Goal: Information Seeking & Learning: Check status

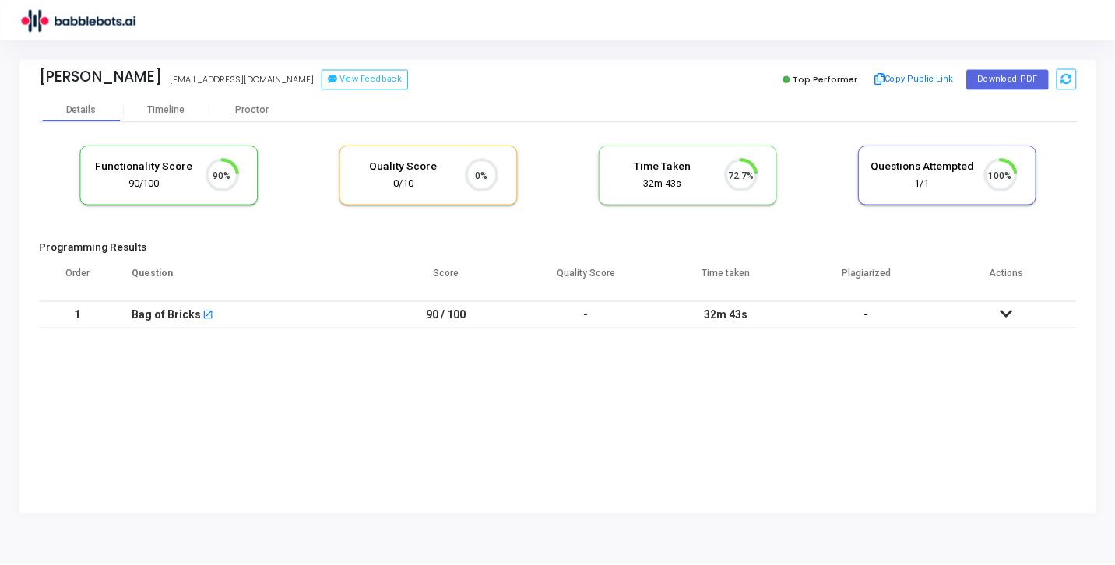
scroll to position [7, 7]
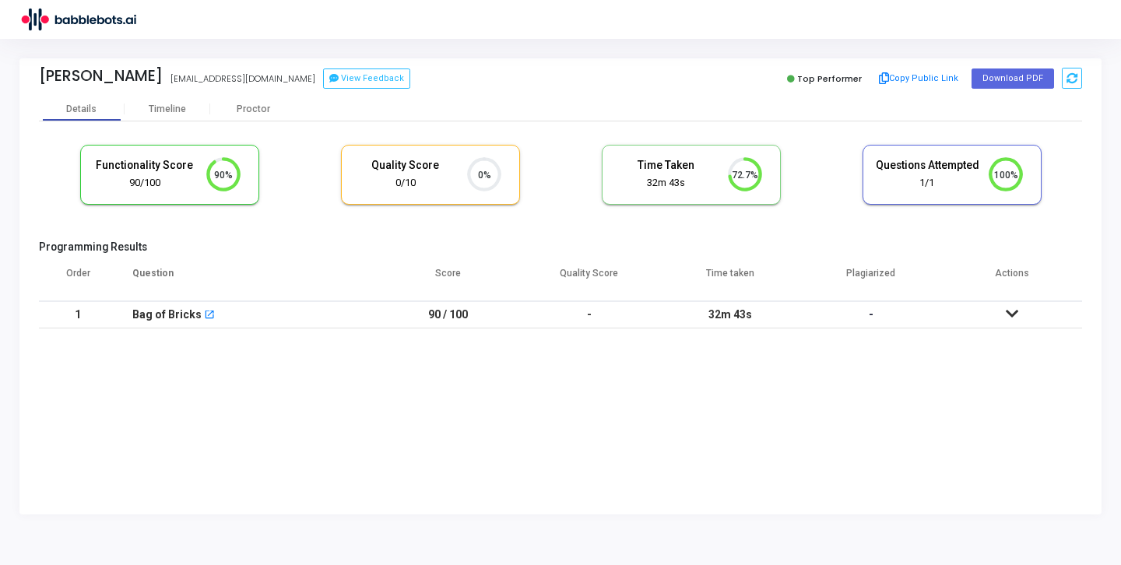
click at [313, 320] on div "Bag of Bricks open_in_new" at bounding box center [247, 315] width 230 height 26
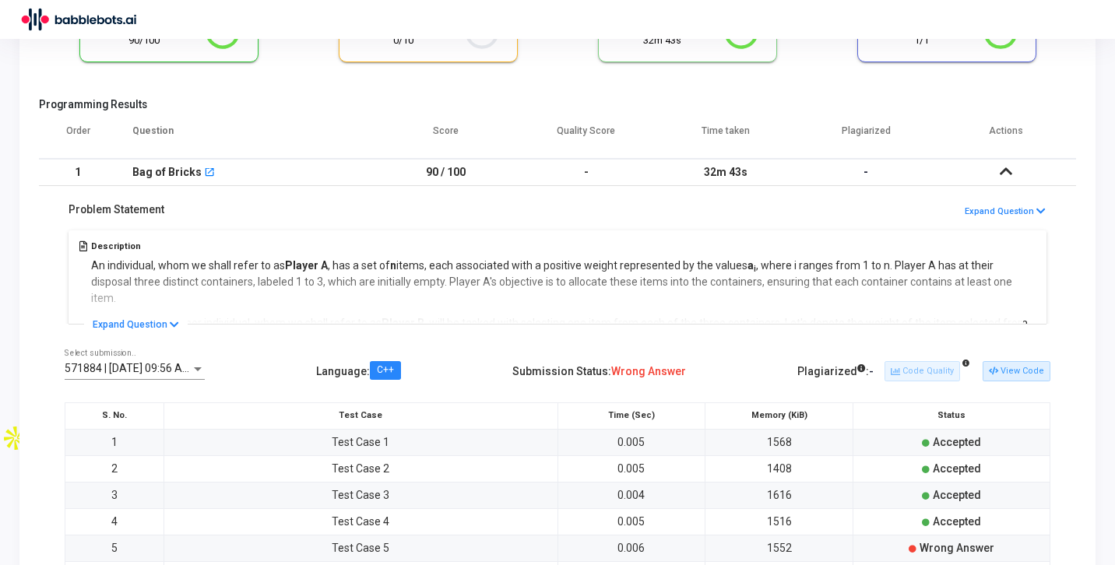
scroll to position [0, 0]
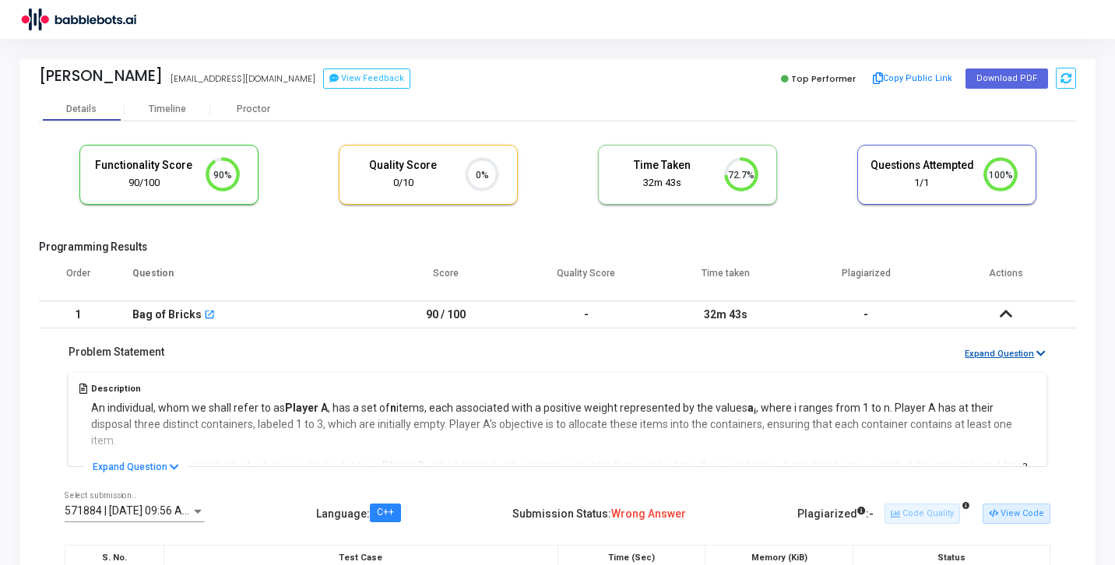
click at [1031, 357] on button "Expand Question" at bounding box center [1005, 354] width 83 height 15
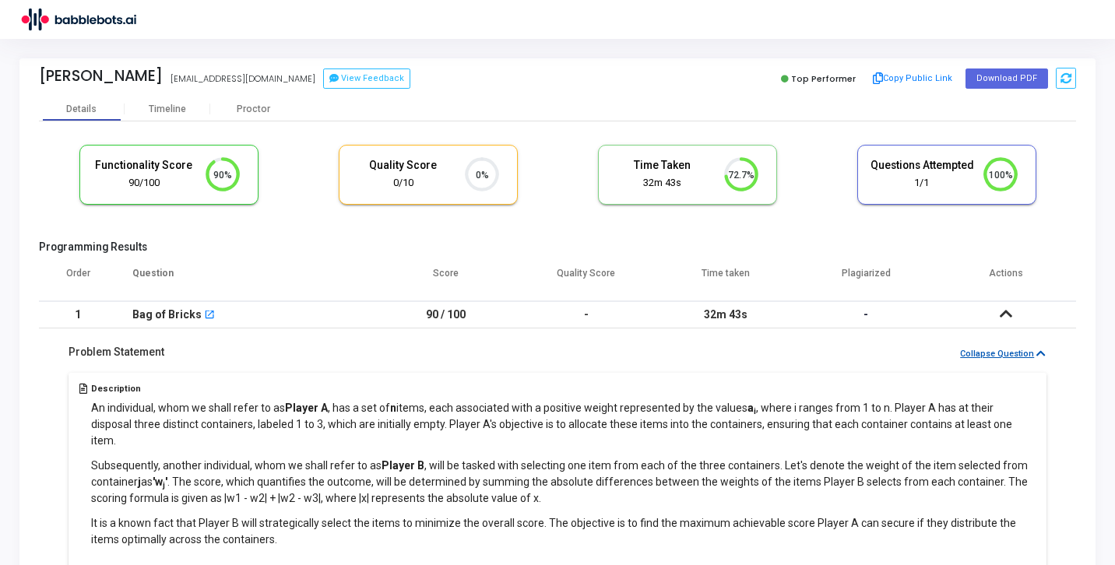
click at [1031, 357] on button "Collapse Question" at bounding box center [1002, 354] width 87 height 15
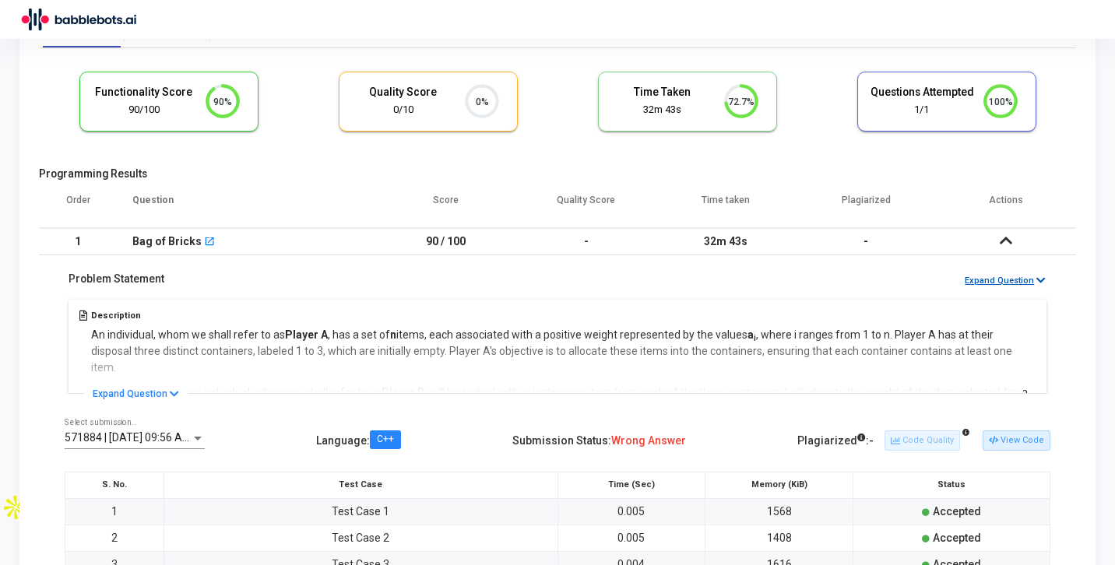
scroll to position [90, 0]
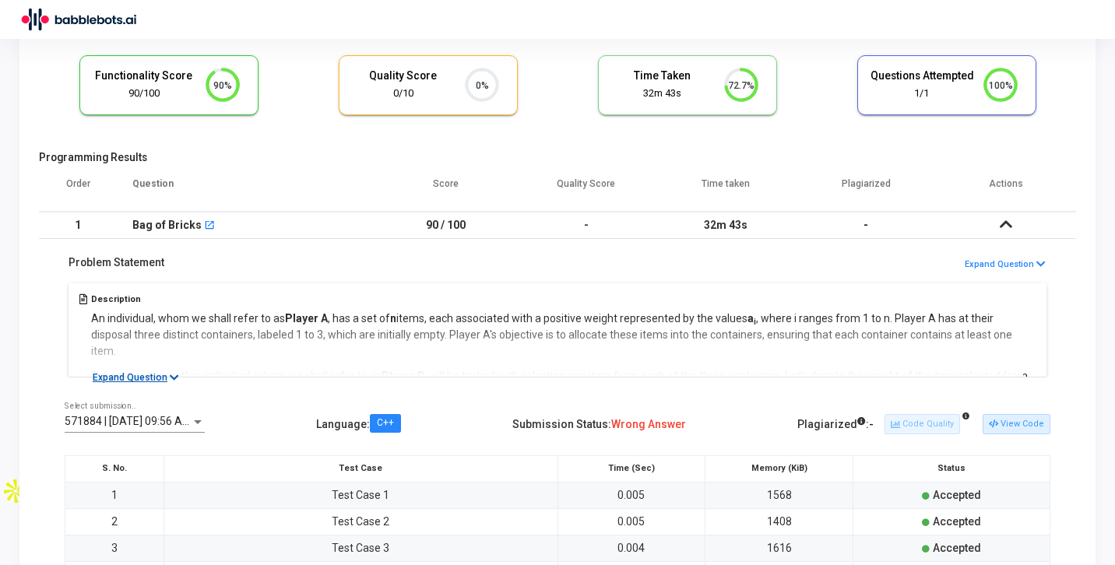
click at [160, 375] on button "Expand Question" at bounding box center [136, 378] width 104 height 16
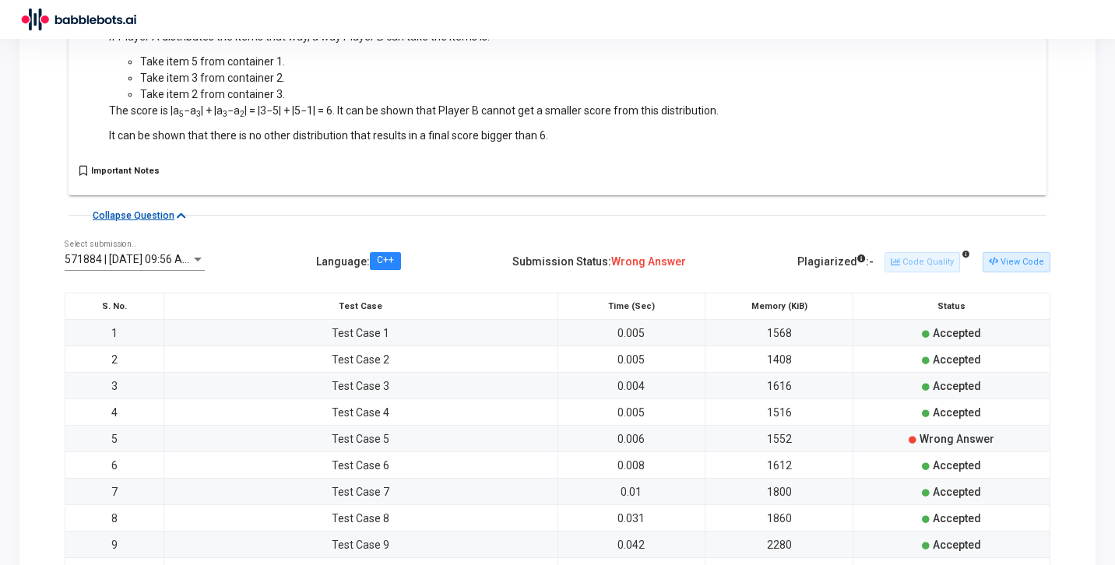
scroll to position [863, 0]
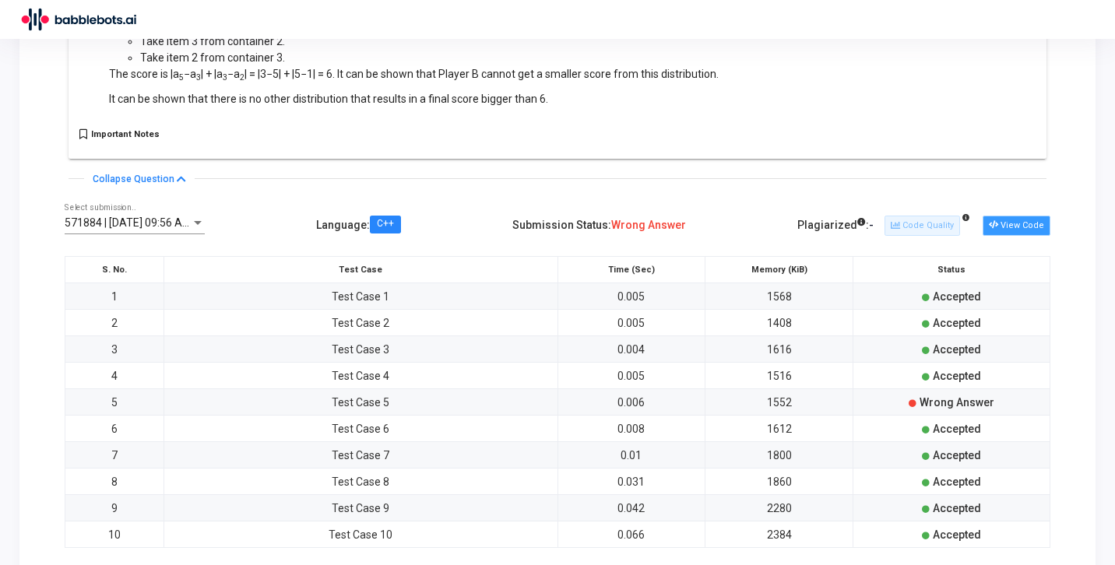
click at [1029, 216] on button "View Code" at bounding box center [1017, 226] width 68 height 20
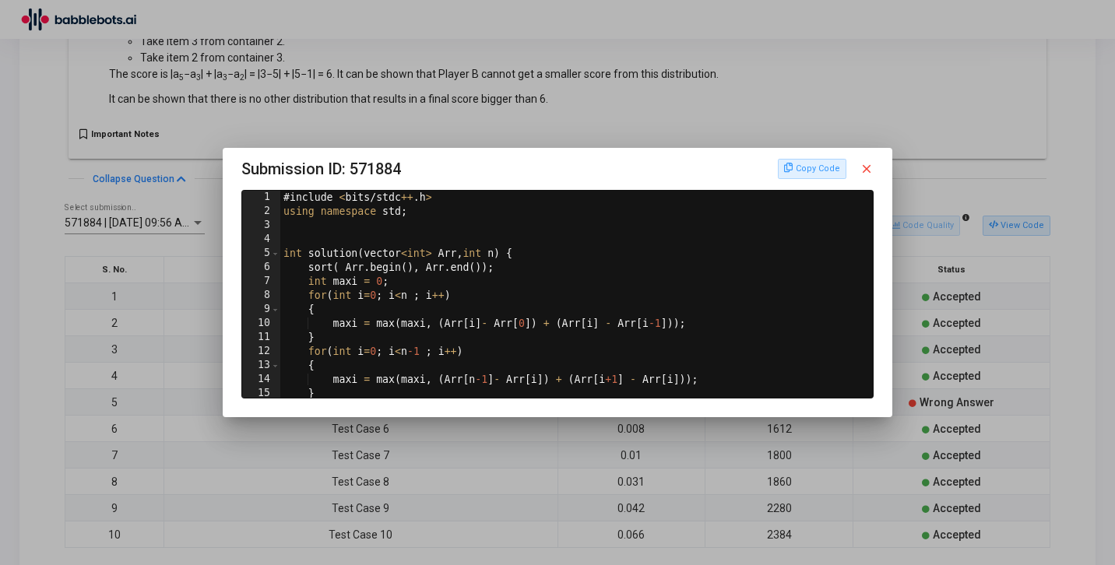
scroll to position [0, 0]
click at [926, 300] on div at bounding box center [557, 282] width 1115 height 565
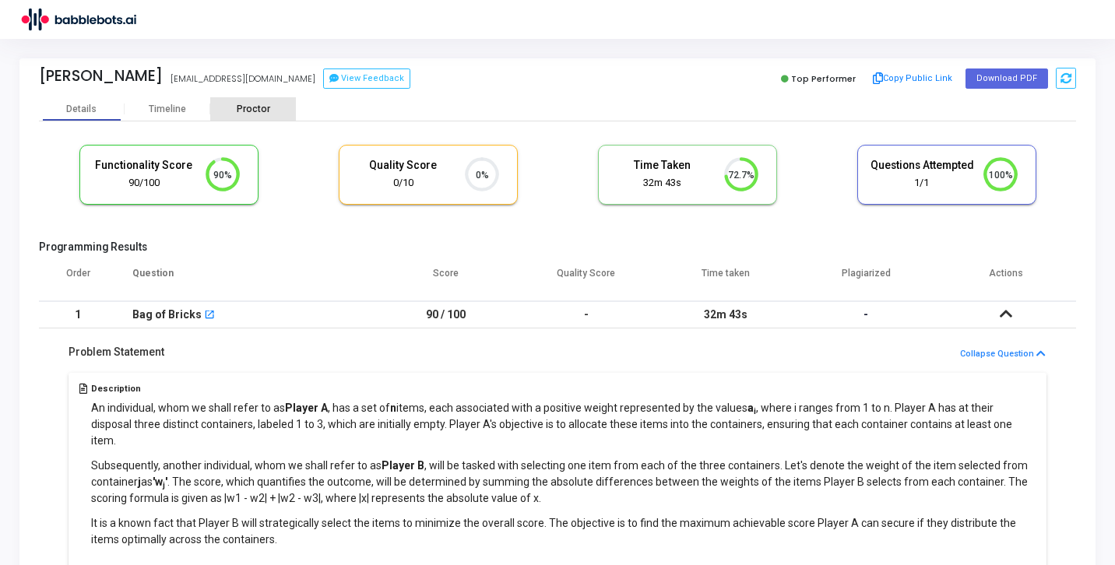
click at [243, 109] on div "Proctor" at bounding box center [253, 110] width 86 height 12
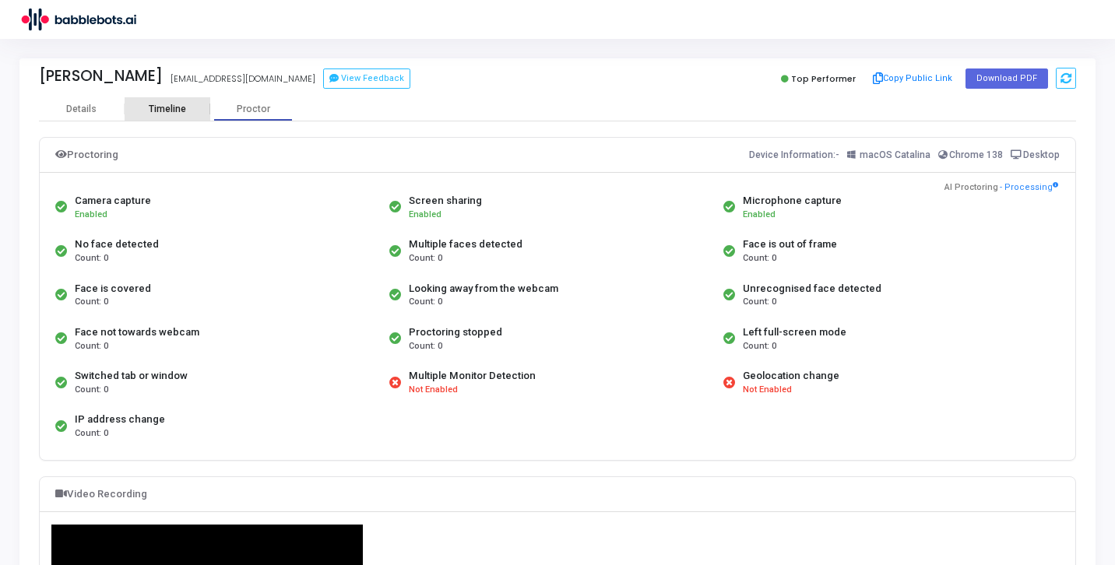
click at [175, 113] on div "Timeline" at bounding box center [167, 110] width 37 height 12
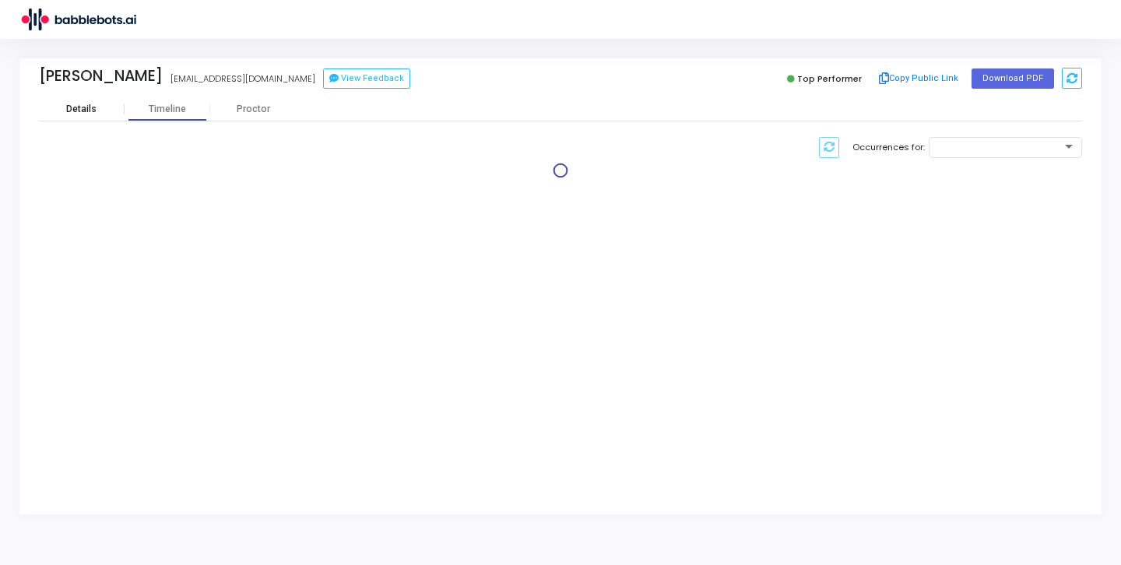
click at [78, 114] on div "Details" at bounding box center [82, 108] width 86 height 23
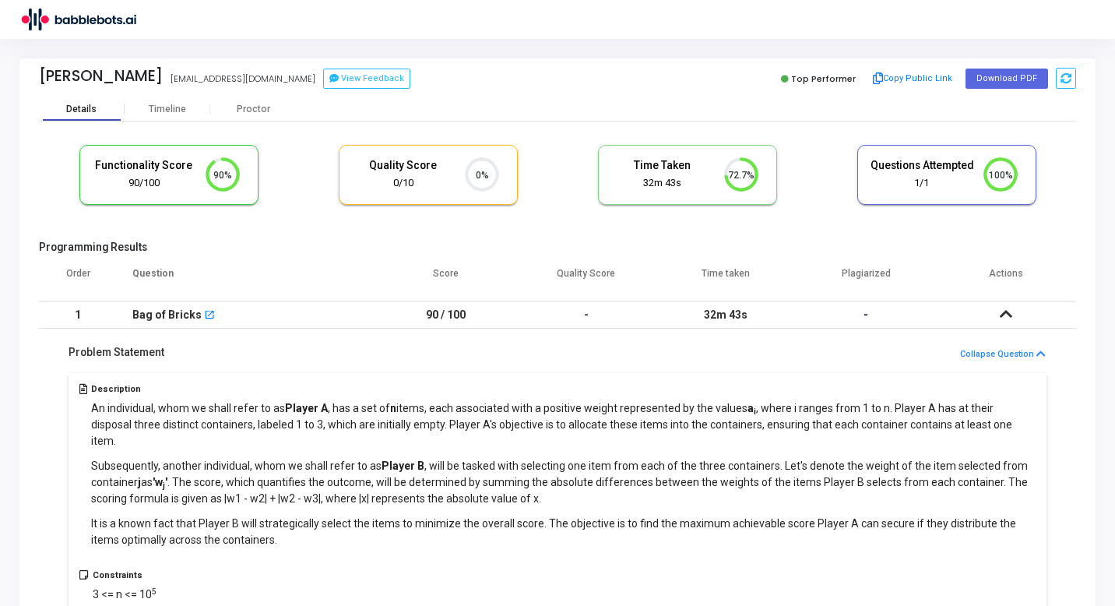
scroll to position [7, 7]
